Goal: Find specific page/section: Find specific page/section

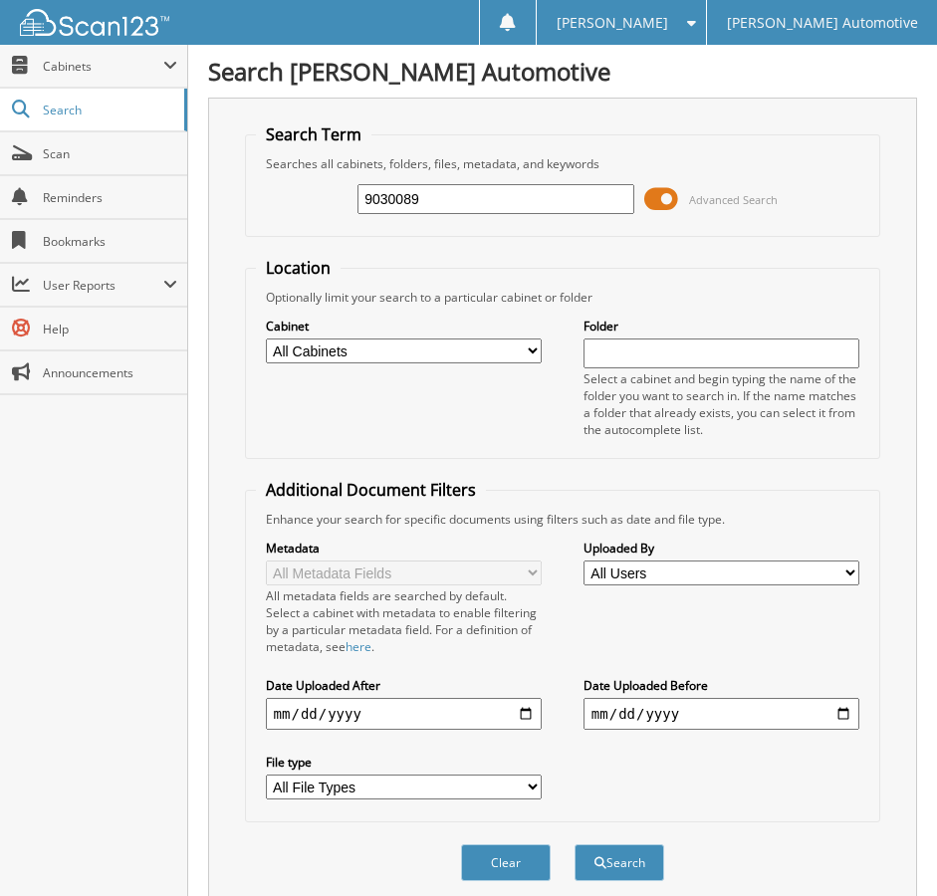
type input "9030089"
click at [574, 844] on button "Search" at bounding box center [619, 862] width 90 height 37
drag, startPoint x: 444, startPoint y: 206, endPoint x: -129, endPoint y: 211, distance: 573.3
click at [0, 211] on html "Paige M. Settings Logout Giles Automotive Close Cabinets My Company Email Addre…" at bounding box center [468, 520] width 937 height 1040
type input "478317"
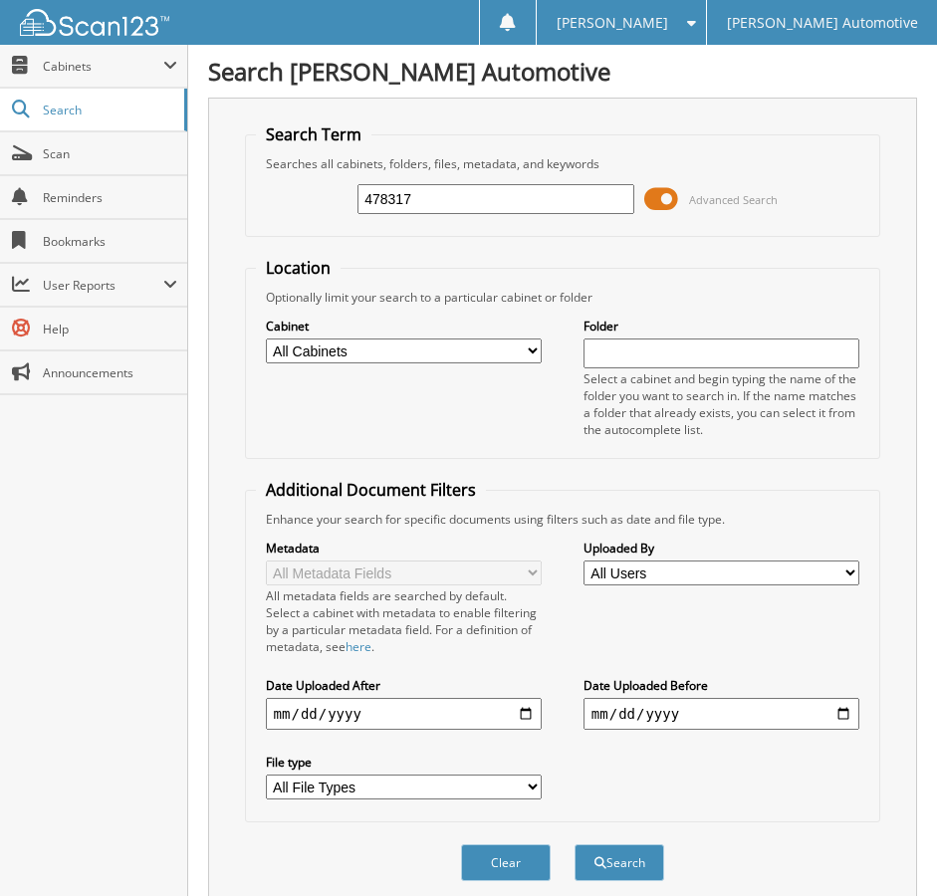
click at [574, 844] on button "Search" at bounding box center [619, 862] width 90 height 37
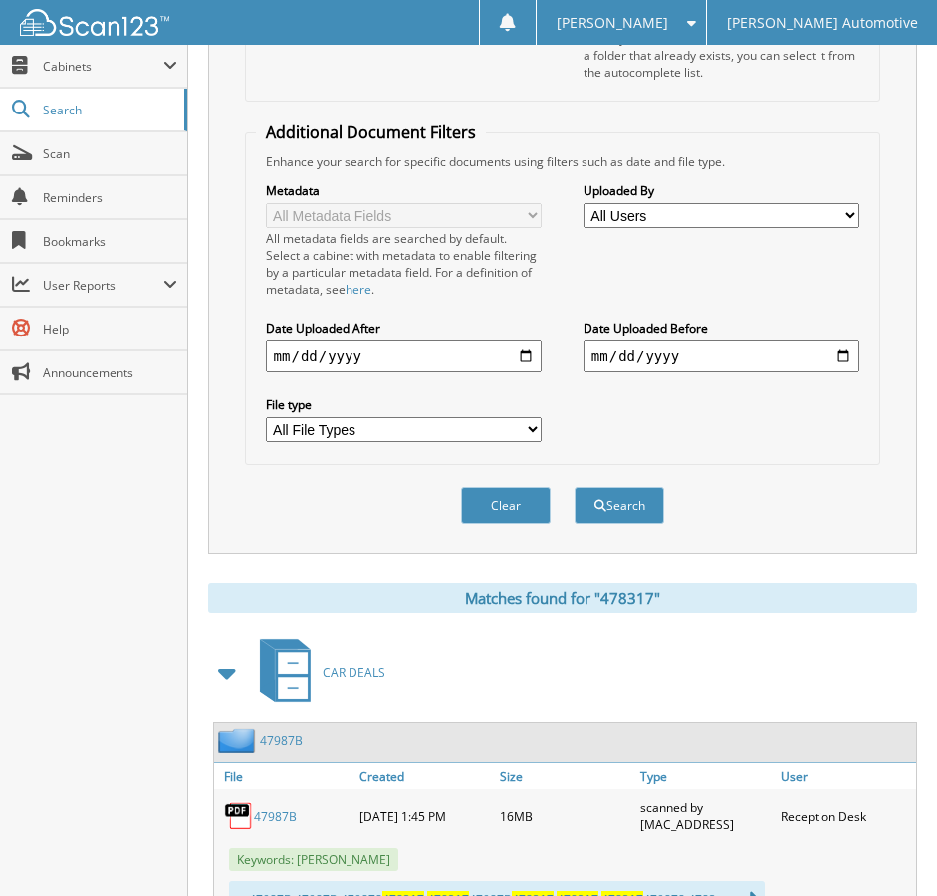
scroll to position [443, 0]
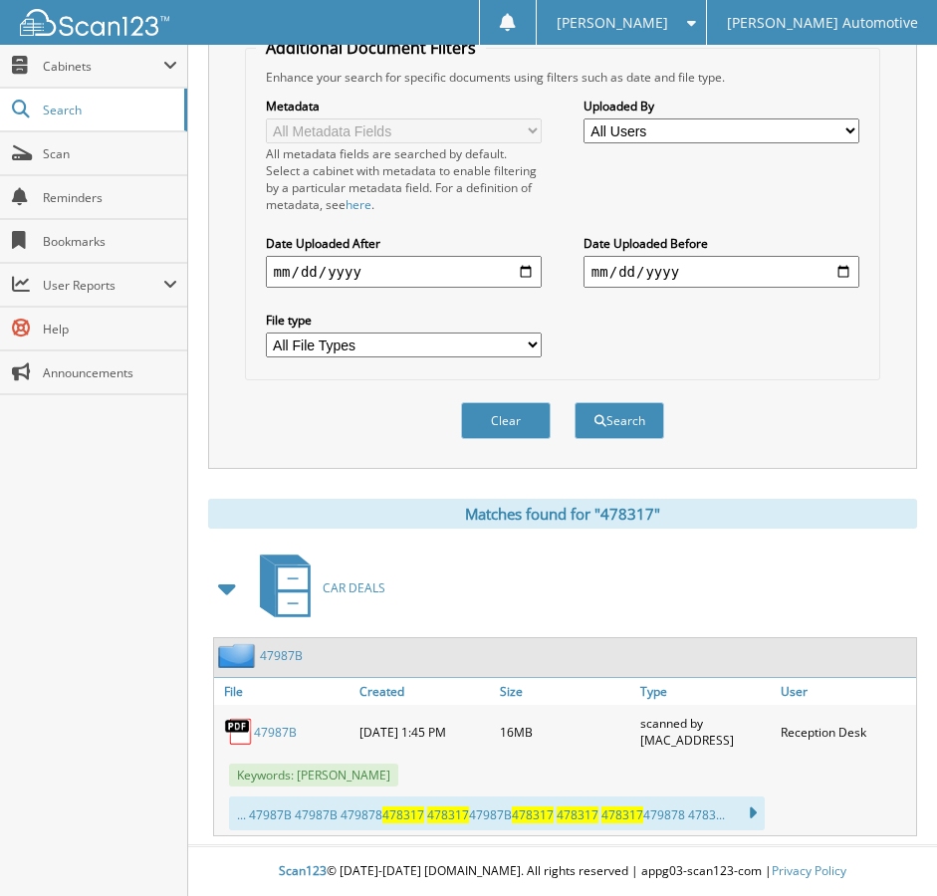
click at [286, 735] on link "47987B" at bounding box center [275, 732] width 43 height 17
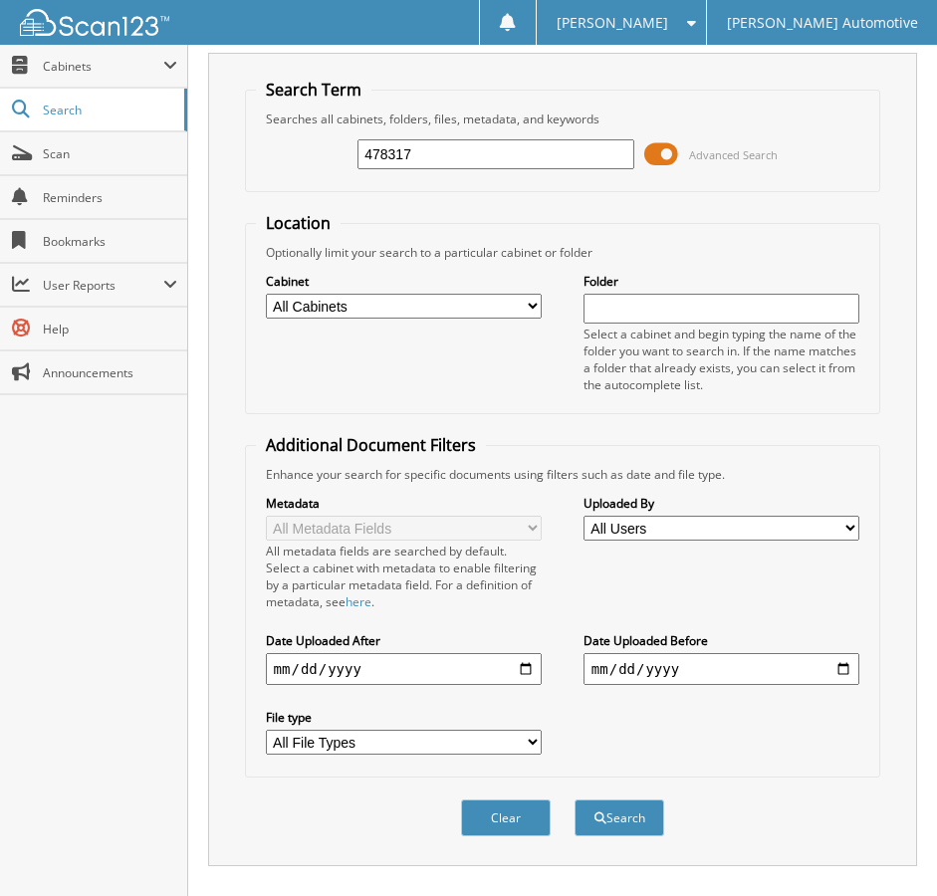
scroll to position [0, 0]
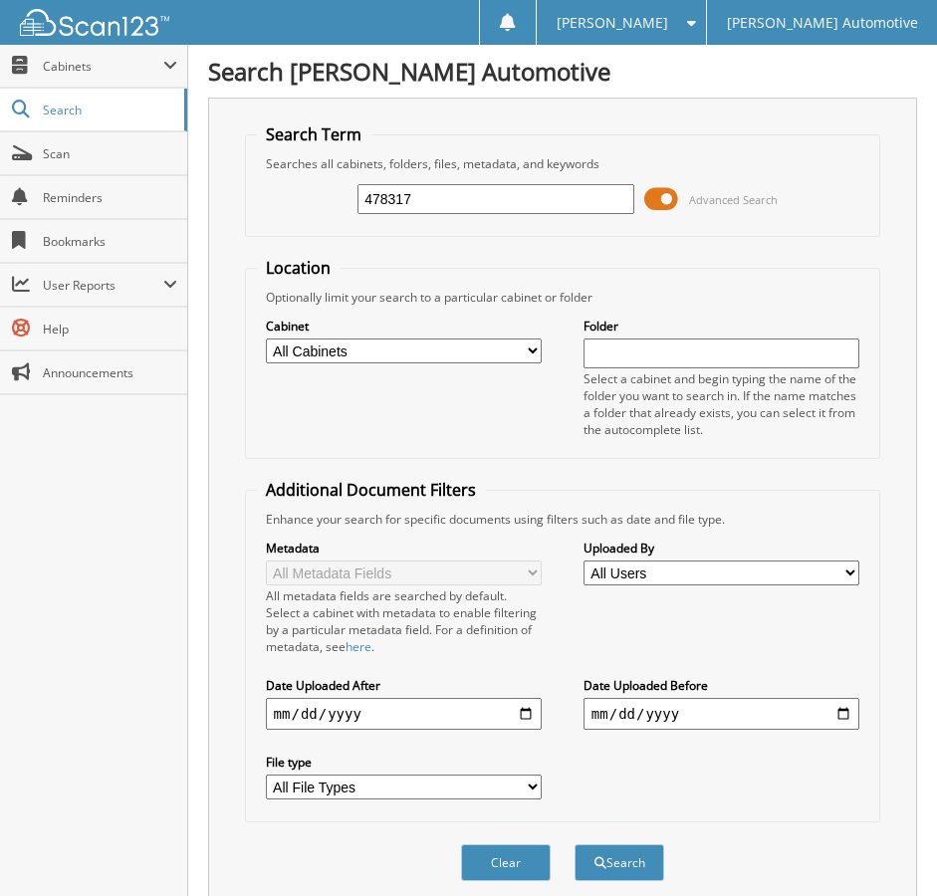
drag, startPoint x: 414, startPoint y: 196, endPoint x: -5, endPoint y: 220, distance: 419.7
click at [0, 220] on html "Paige M. Settings Logout Giles Automotive Close Cabinets My Company Email Addre…" at bounding box center [468, 669] width 937 height 1338
type input "47987B"
click at [574, 844] on button "Search" at bounding box center [619, 862] width 90 height 37
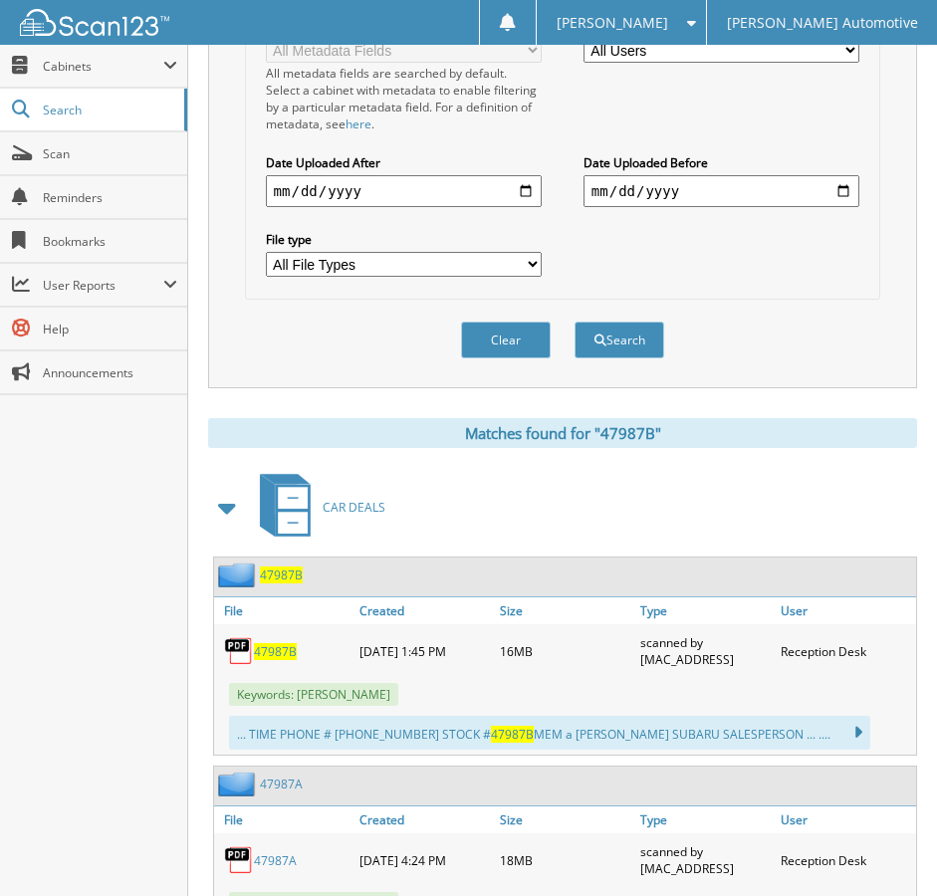
scroll to position [791, 0]
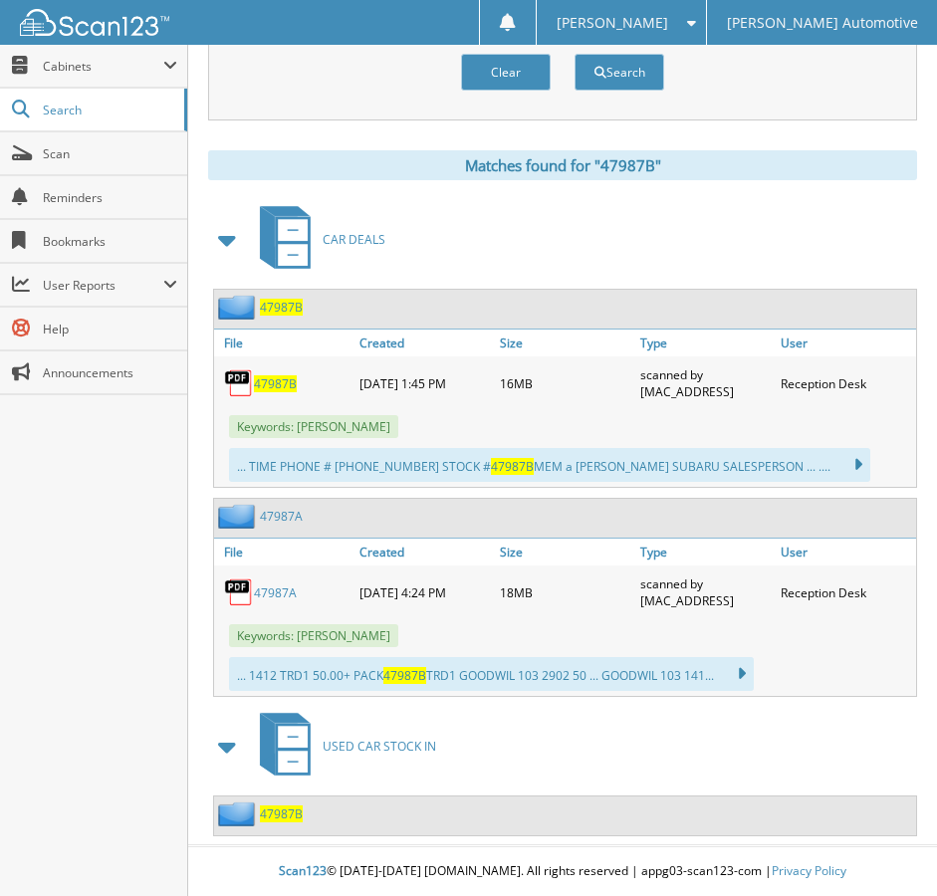
click at [275, 810] on span "47987B" at bounding box center [281, 813] width 43 height 17
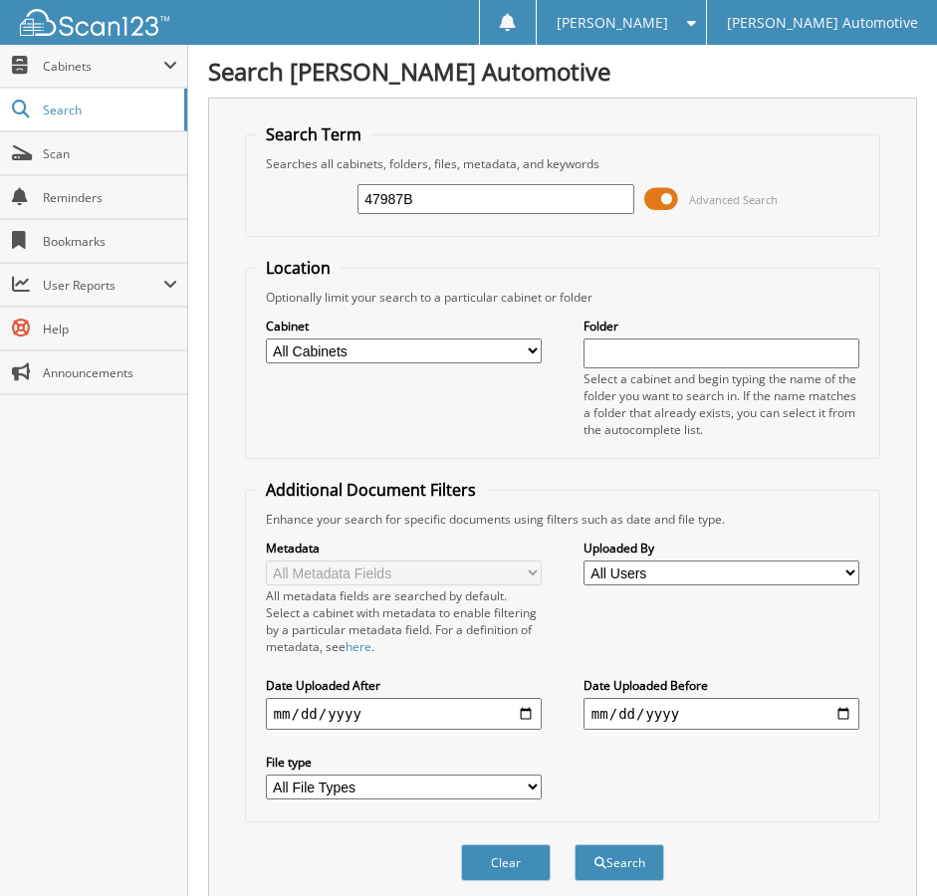
click at [505, 202] on input "47987B" at bounding box center [495, 199] width 277 height 30
type input "47987A"
click at [574, 844] on button "Search" at bounding box center [619, 862] width 90 height 37
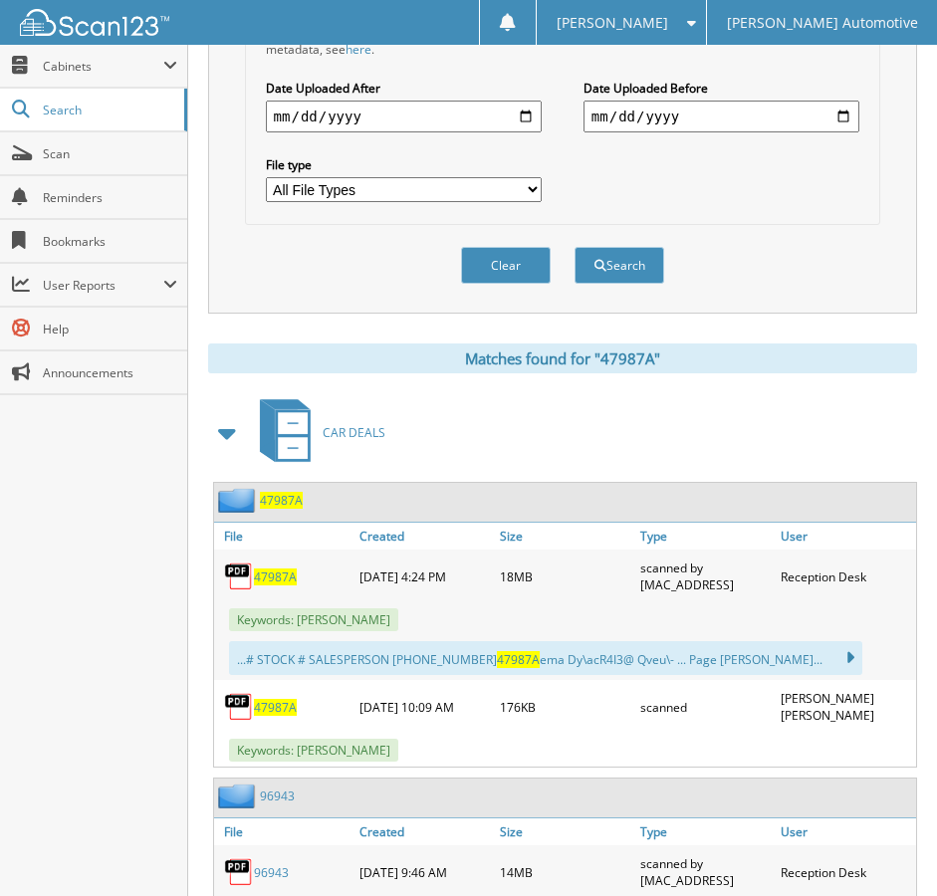
scroll to position [697, 0]
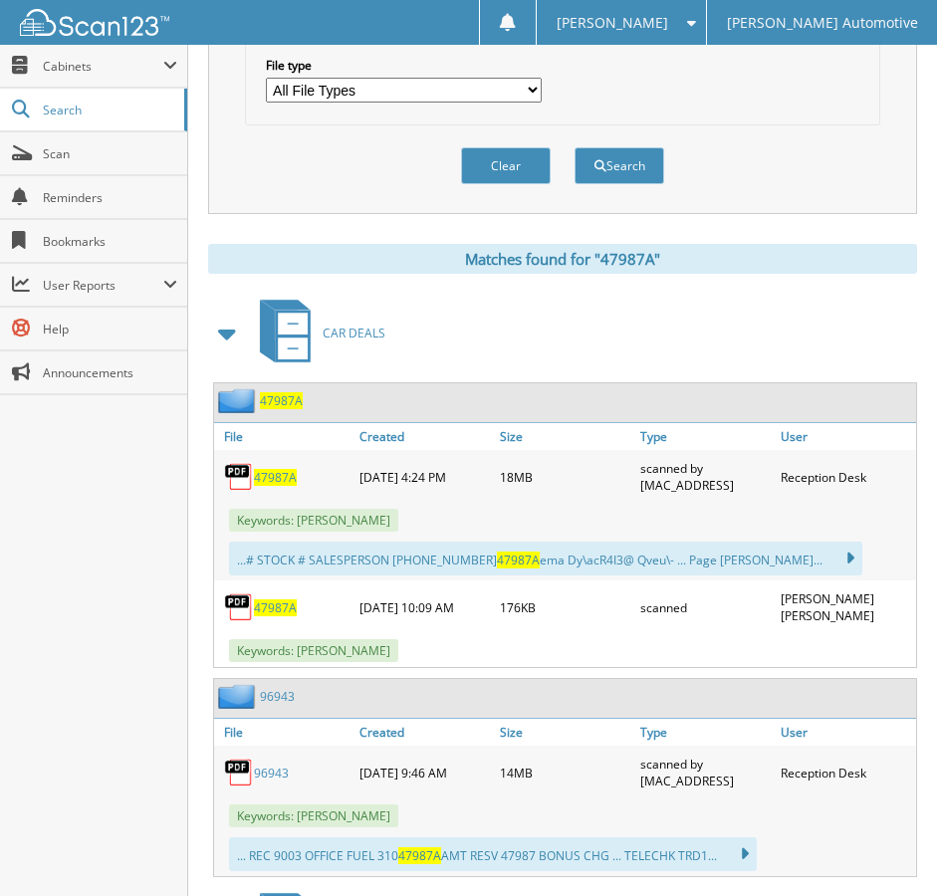
click at [275, 478] on span "47987A" at bounding box center [275, 477] width 43 height 17
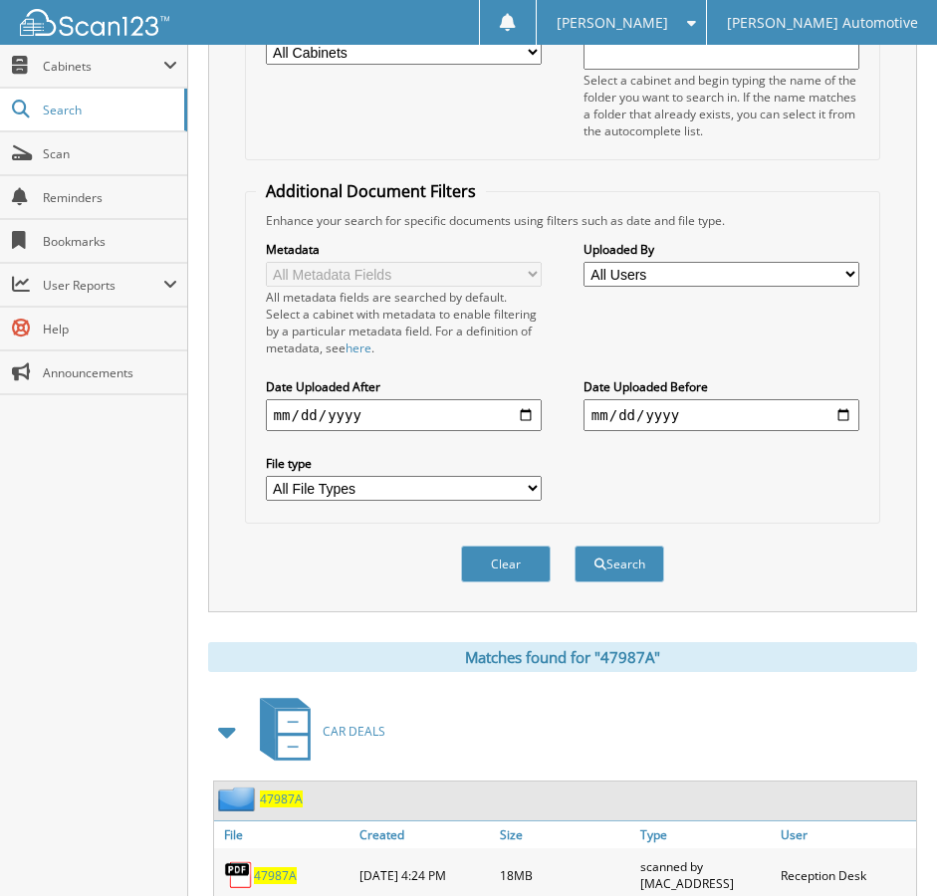
scroll to position [0, 0]
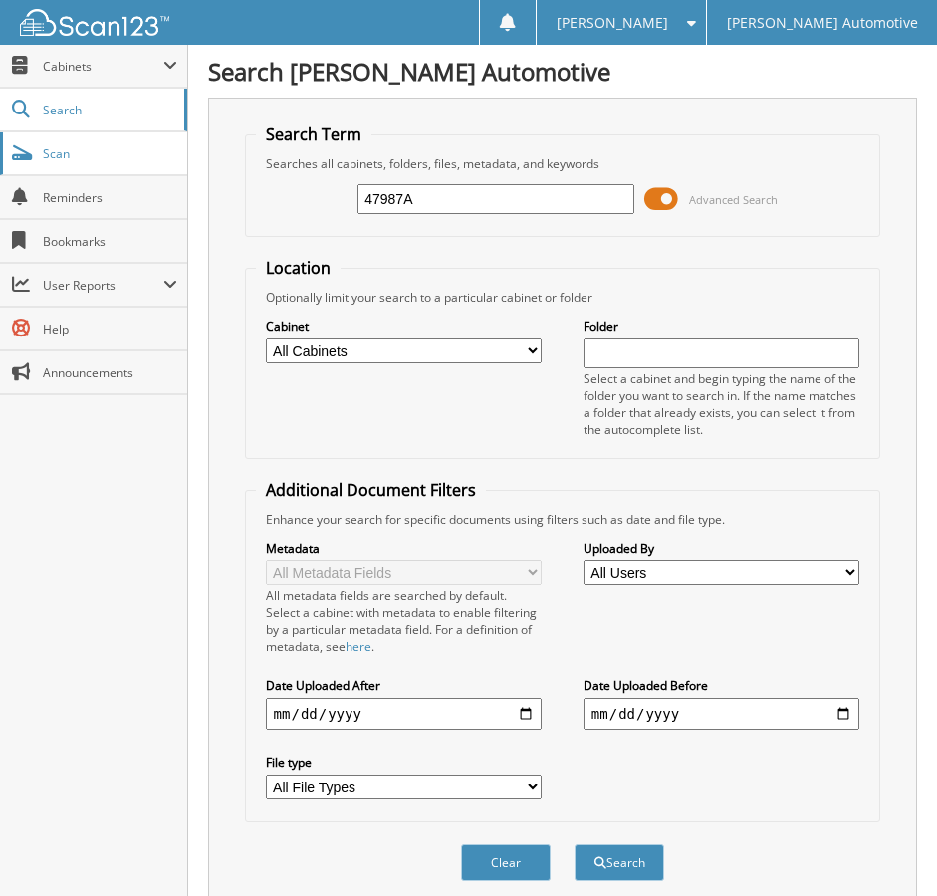
drag, startPoint x: 416, startPoint y: 204, endPoint x: 24, endPoint y: 166, distance: 394.0
type input "478588"
click at [574, 844] on button "Search" at bounding box center [619, 862] width 90 height 37
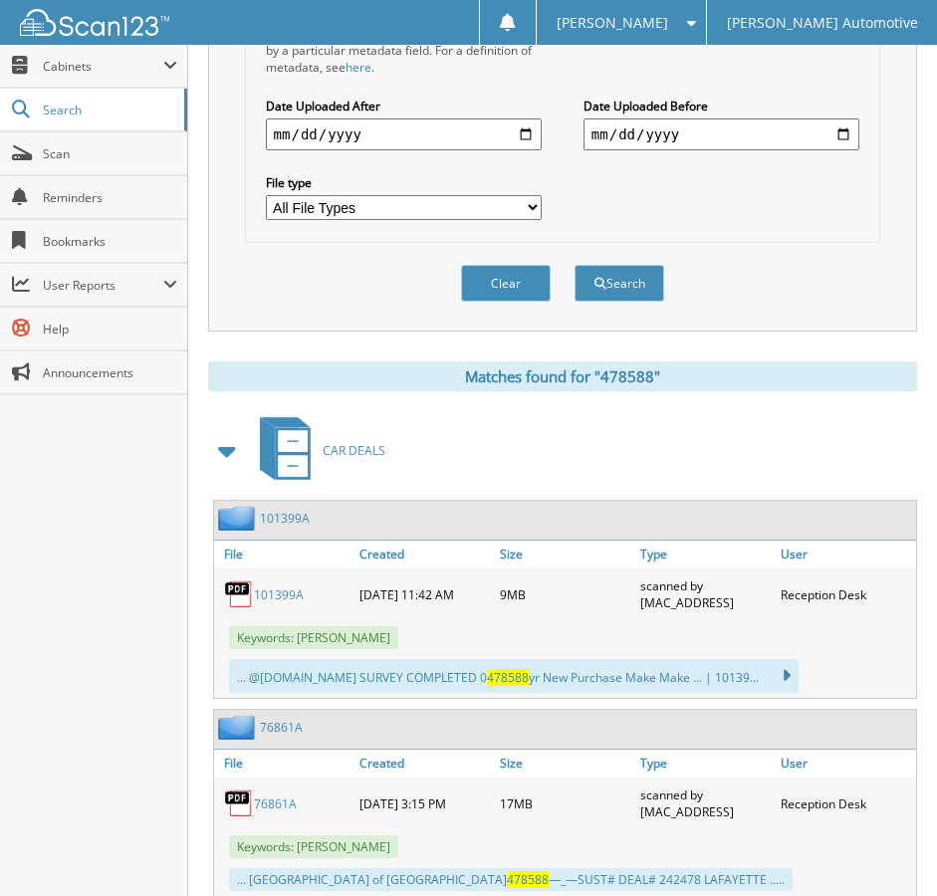
scroll to position [597, 0]
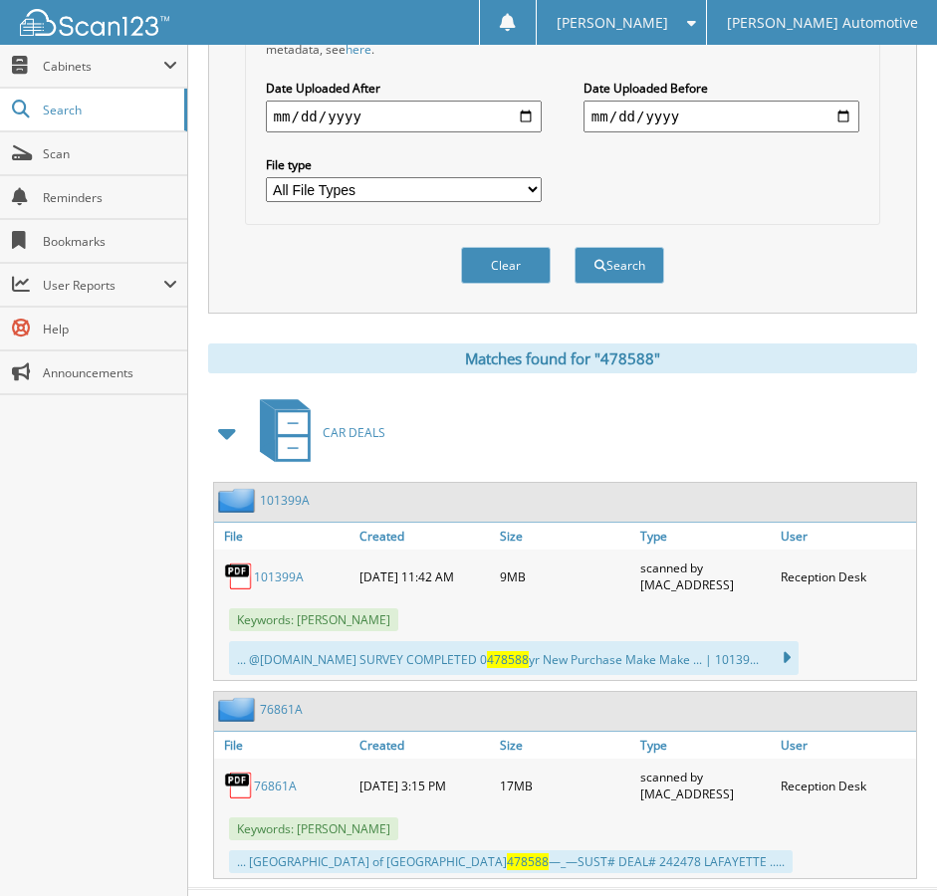
click at [291, 577] on link "101399A" at bounding box center [279, 576] width 50 height 17
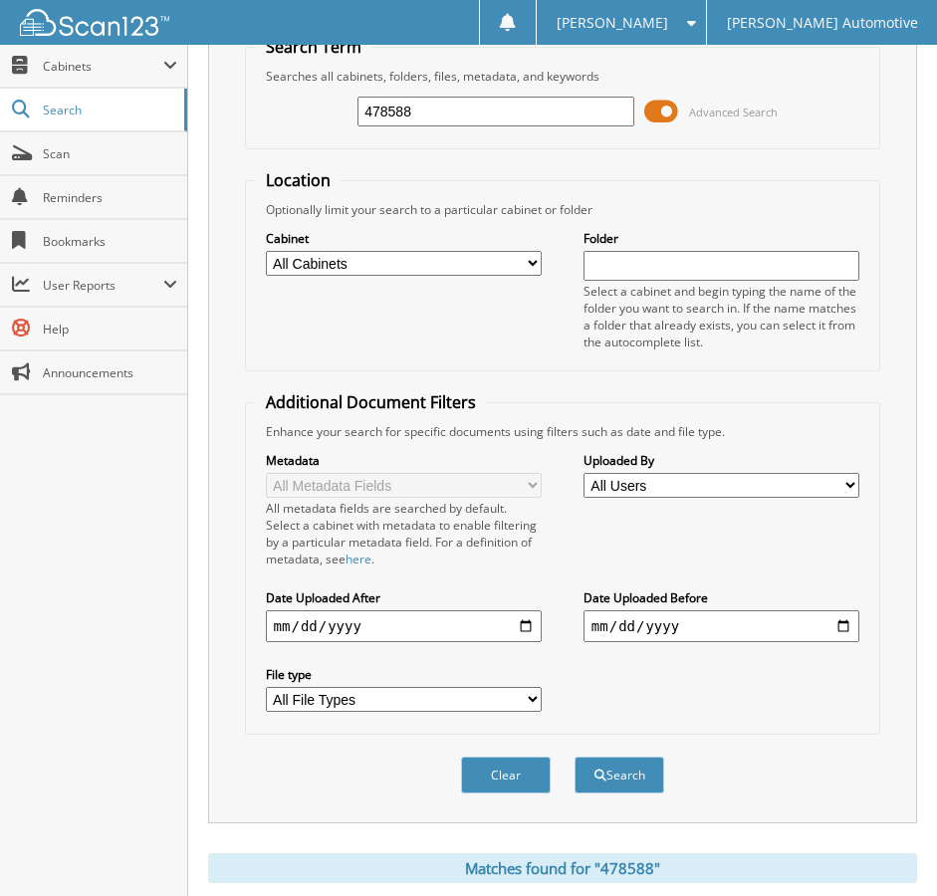
scroll to position [0, 0]
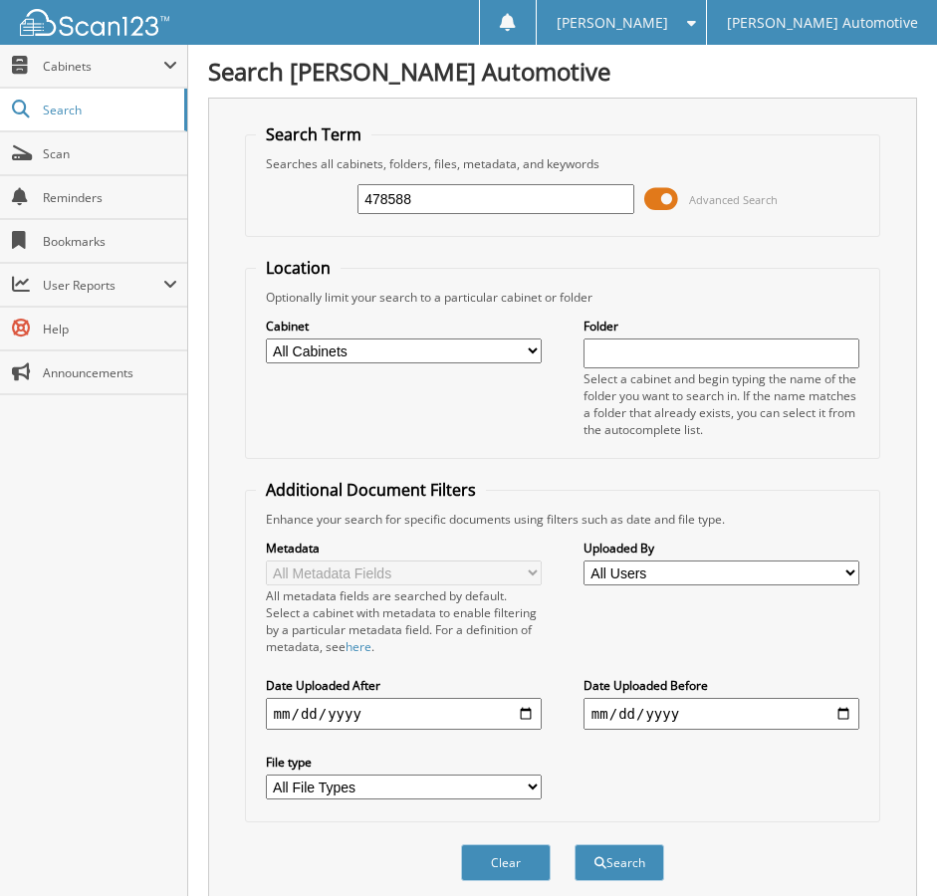
click at [515, 189] on input "478588" at bounding box center [495, 199] width 277 height 30
type input "478845"
click at [574, 844] on button "Search" at bounding box center [619, 862] width 90 height 37
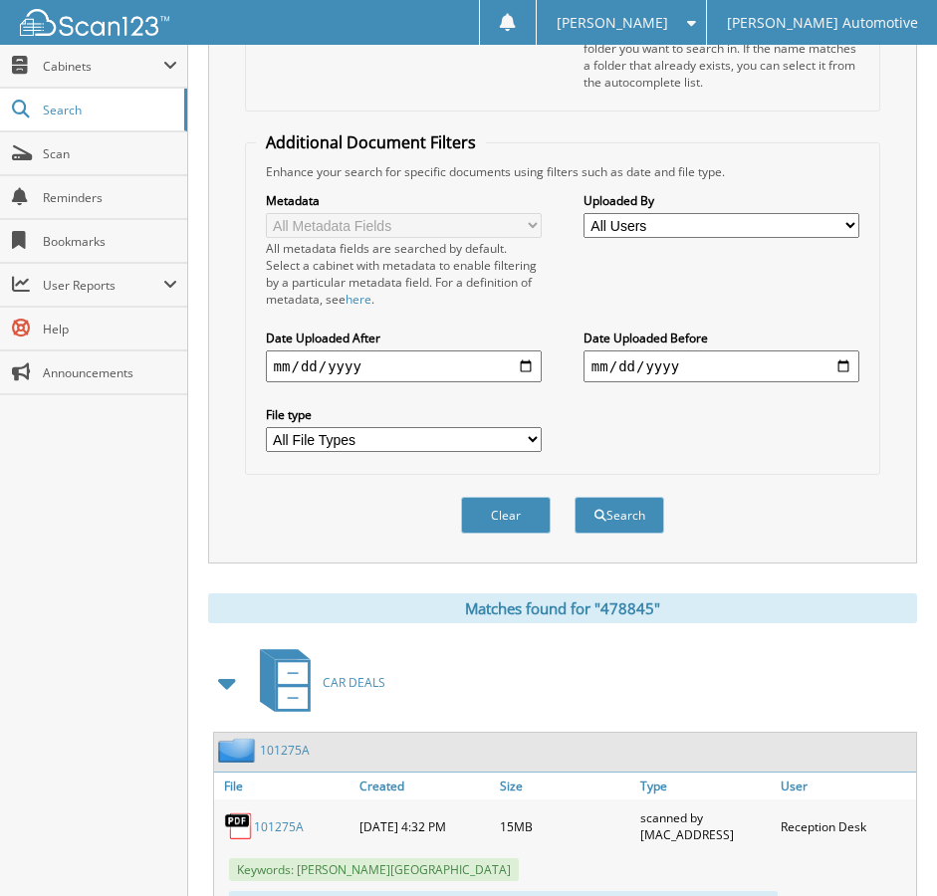
scroll to position [443, 0]
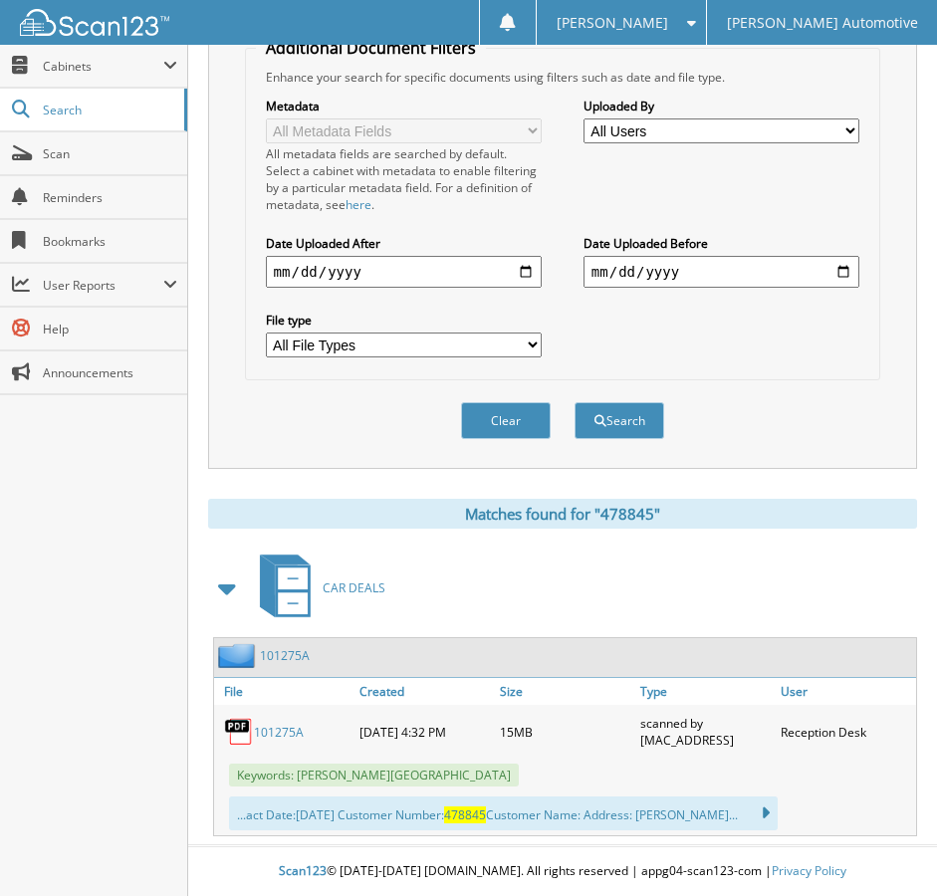
click at [281, 734] on link "101275A" at bounding box center [279, 732] width 50 height 17
click at [102, 163] on link "Scan" at bounding box center [93, 153] width 187 height 43
